Goal: Book appointment/travel/reservation

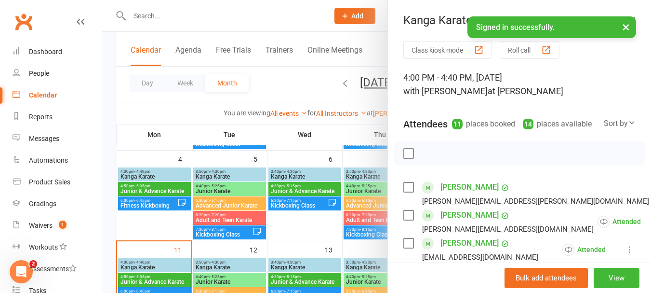
scroll to position [96, 0]
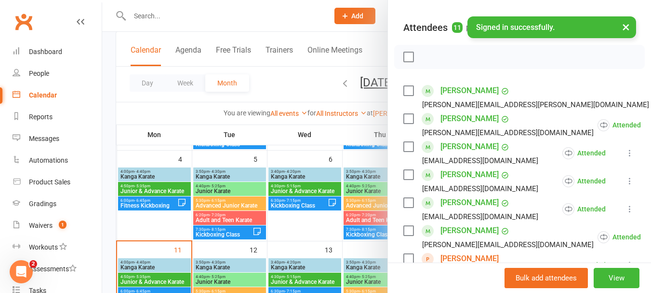
click at [286, 231] on div at bounding box center [376, 146] width 549 height 293
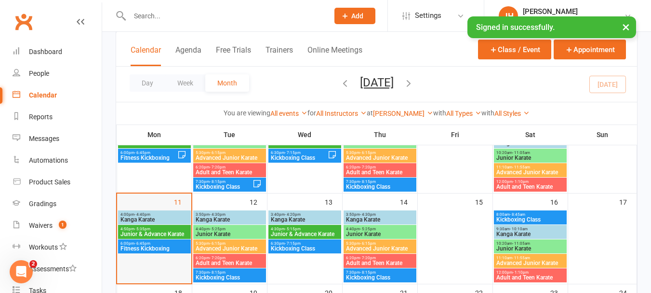
scroll to position [193, 0]
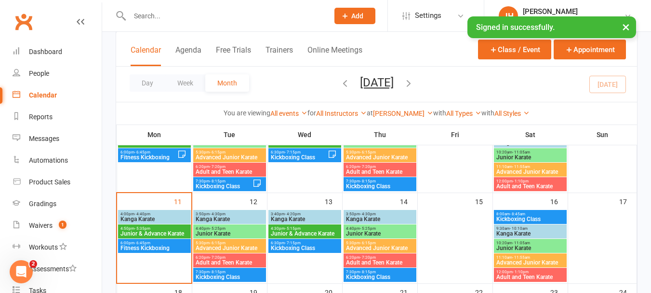
click at [155, 233] on span "Junior & Advance Karate" at bounding box center [154, 233] width 69 height 6
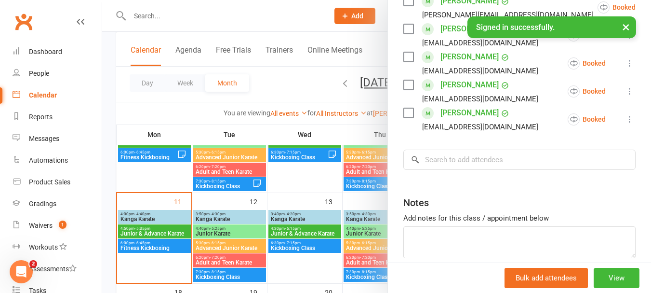
scroll to position [386, 0]
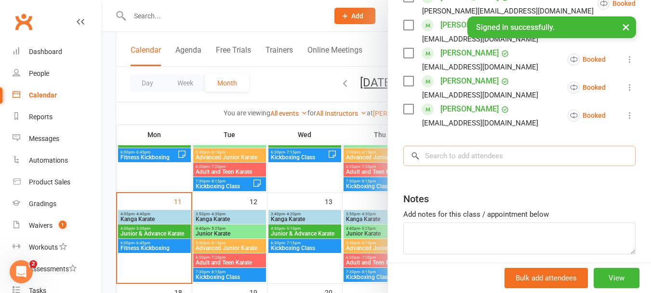
click at [442, 164] on input "search" at bounding box center [519, 156] width 232 height 20
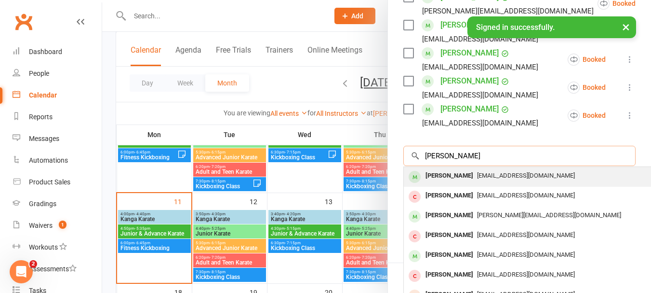
type input "[PERSON_NAME]"
click at [445, 183] on div "[PERSON_NAME]" at bounding box center [449, 176] width 55 height 14
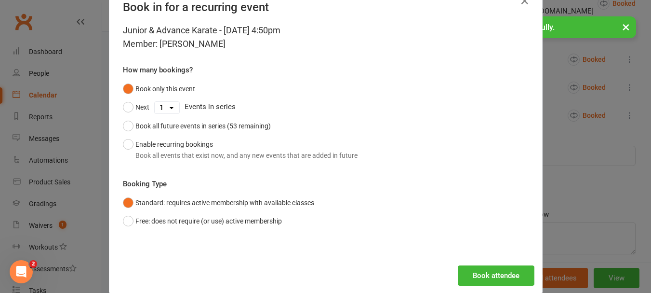
scroll to position [43, 0]
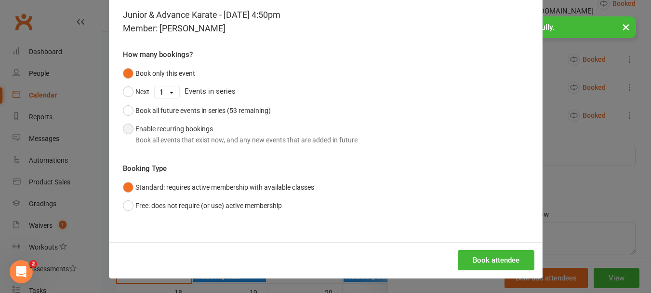
click at [162, 140] on div "Book all events that exist now, and any new events that are added in future" at bounding box center [246, 139] width 222 height 11
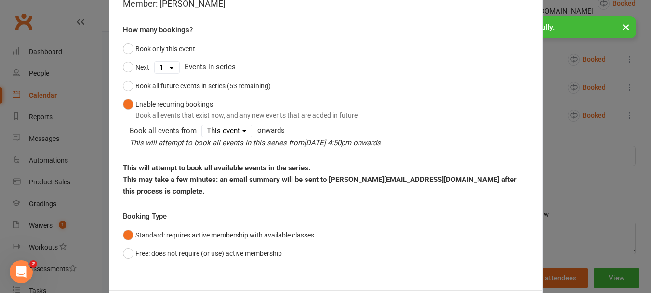
scroll to position [104, 0]
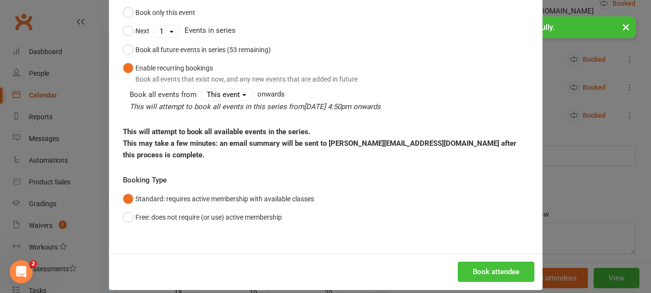
click at [488, 261] on button "Book attendee" at bounding box center [496, 271] width 77 height 20
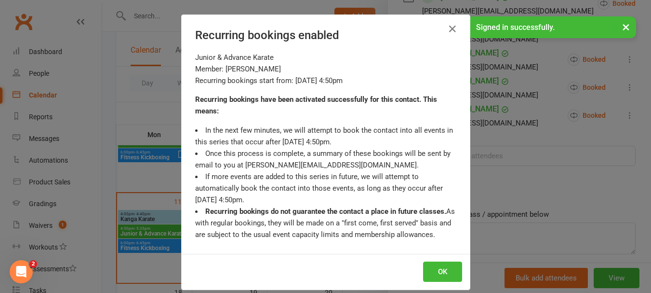
scroll to position [413, 0]
click at [439, 265] on button "OK" at bounding box center [442, 271] width 39 height 20
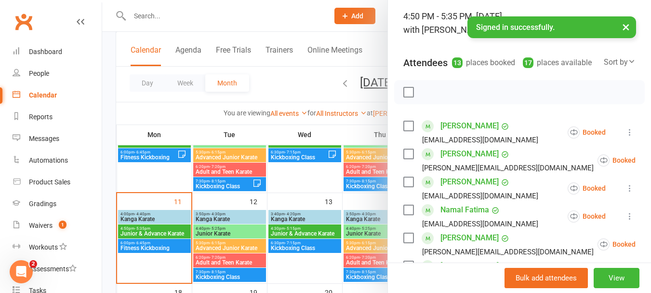
scroll to position [0, 0]
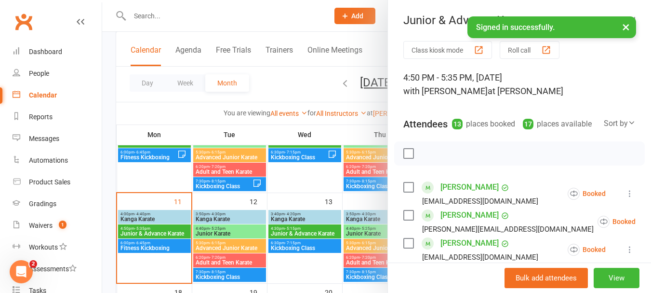
click at [404, 158] on label at bounding box center [408, 153] width 10 height 10
click at [445, 159] on icon "button" at bounding box center [450, 153] width 11 height 11
click at [627, 27] on button "×" at bounding box center [625, 26] width 17 height 21
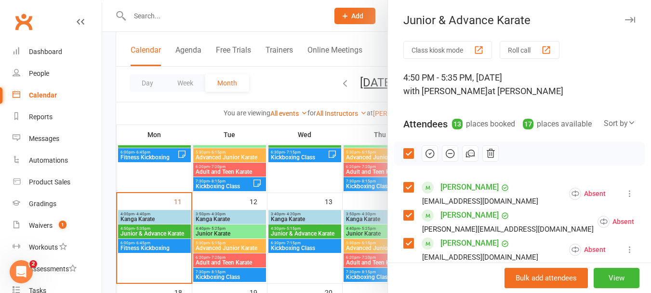
click at [399, 165] on div at bounding box center [519, 153] width 251 height 24
click at [403, 158] on label at bounding box center [408, 153] width 10 height 10
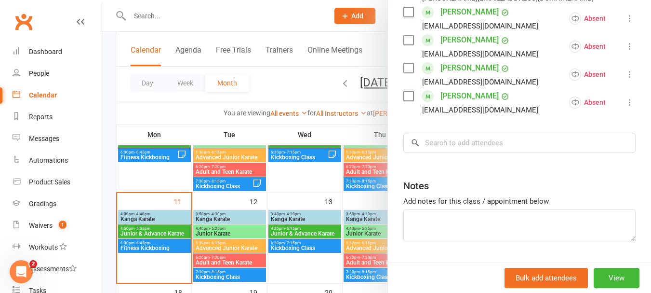
scroll to position [466, 0]
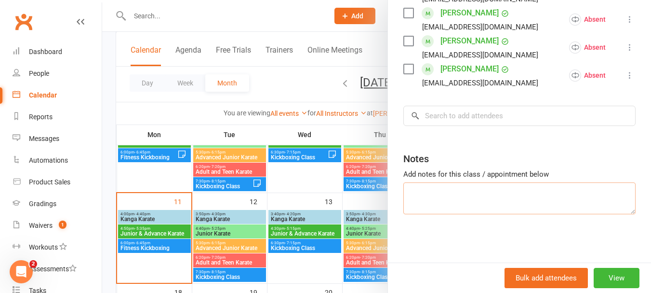
click at [438, 189] on textarea at bounding box center [519, 198] width 232 height 32
type textarea "17 total"
